Goal: Task Accomplishment & Management: Use online tool/utility

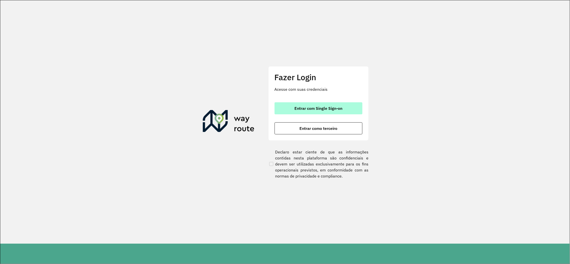
click at [302, 107] on span "Entrar com Single Sign-on" at bounding box center [319, 108] width 48 height 4
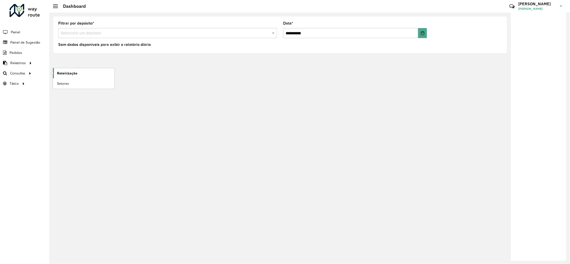
click at [61, 75] on span "Roteirização" at bounding box center [67, 73] width 20 height 5
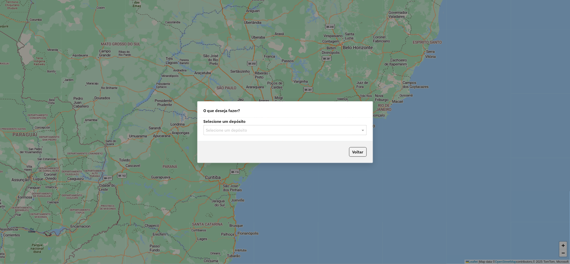
click at [240, 132] on input "text" at bounding box center [280, 131] width 148 height 6
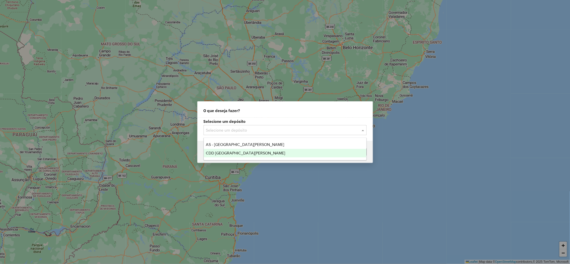
click at [213, 152] on span "CDD [GEOGRAPHIC_DATA][PERSON_NAME]" at bounding box center [245, 153] width 79 height 4
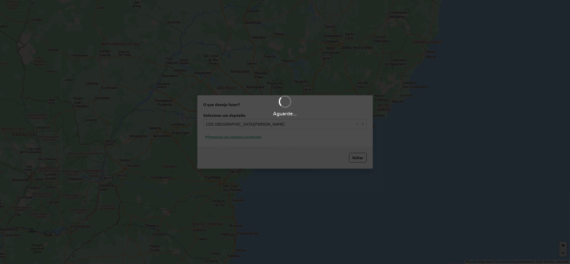
click at [251, 139] on div "Aguarde..." at bounding box center [285, 132] width 570 height 264
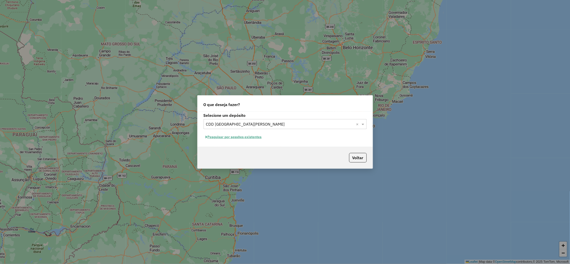
click at [220, 138] on button "Pesquisar por sessões existentes" at bounding box center [234, 137] width 61 height 8
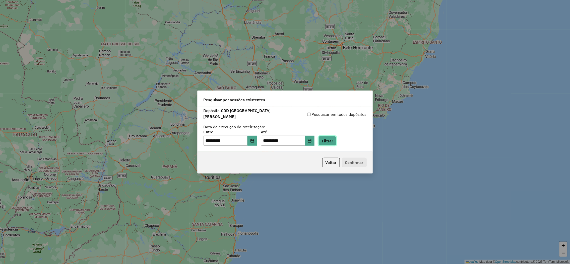
click at [336, 139] on button "Filtrar" at bounding box center [328, 141] width 18 height 10
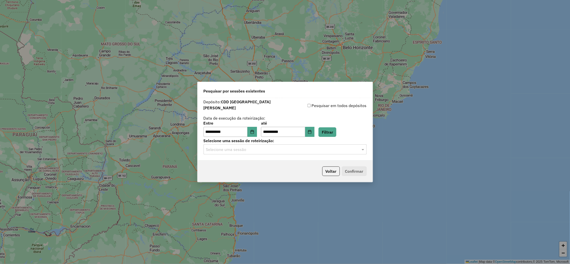
click at [251, 149] on input "text" at bounding box center [280, 150] width 148 height 6
click at [221, 162] on span "1229119 - [DATE] 18:44 (Rotas + AS)" at bounding box center [236, 162] width 60 height 4
click at [345, 172] on button "Confirmar" at bounding box center [354, 172] width 25 height 10
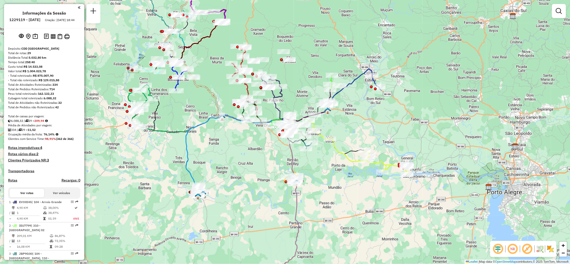
select select "**********"
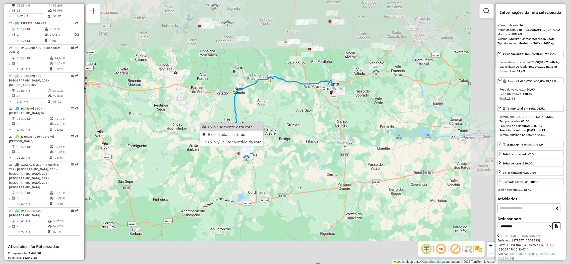
scroll to position [858, 0]
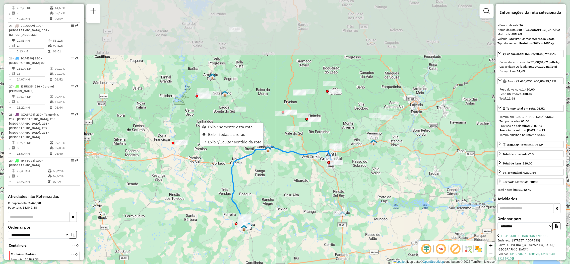
drag, startPoint x: 270, startPoint y: 49, endPoint x: 268, endPoint y: 115, distance: 65.8
click at [268, 115] on div "Janela de atendimento Grade de atendimento Capacidade Transportadoras Veículos …" at bounding box center [285, 132] width 570 height 264
